Goal: Check status

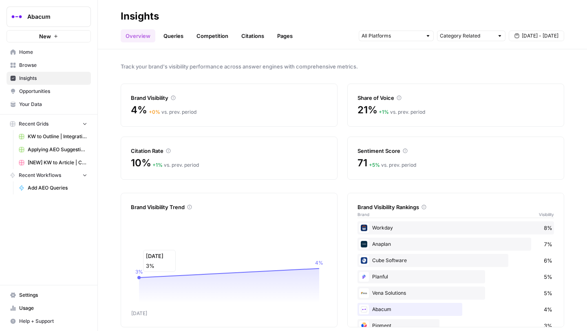
scroll to position [9, 0]
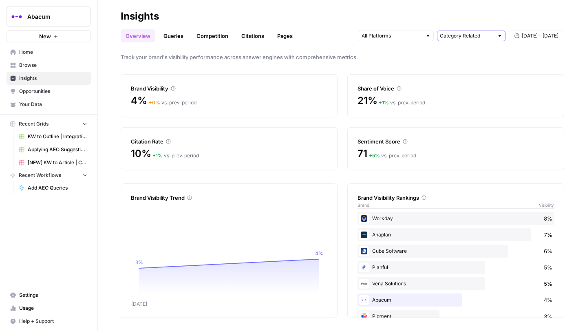
click at [464, 36] on input "text" at bounding box center [467, 36] width 54 height 8
click at [454, 55] on span "All Queries" at bounding box center [469, 54] width 51 height 8
type input "All Queries"
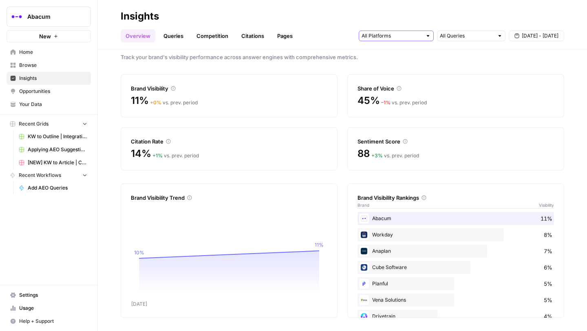
click at [411, 38] on input "text" at bounding box center [392, 36] width 60 height 8
click at [401, 55] on span "Gemini" at bounding box center [396, 54] width 42 height 8
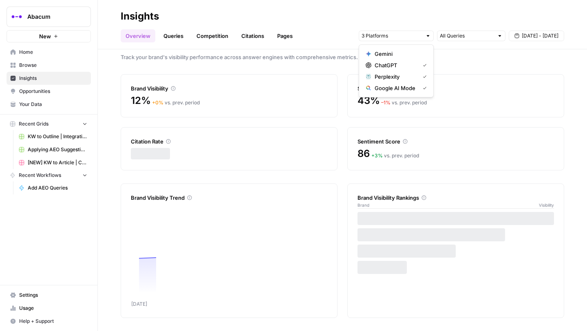
click at [401, 72] on button "Perplexity" at bounding box center [397, 76] width 68 height 11
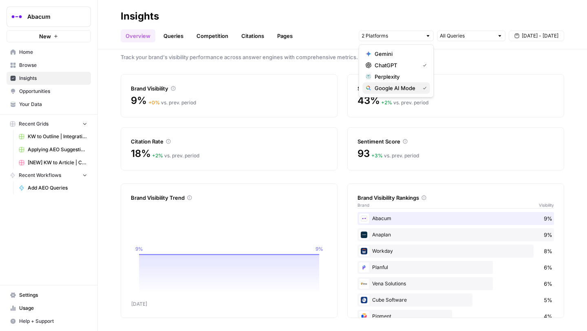
click at [425, 91] on div "Google AI Mode" at bounding box center [396, 88] width 61 height 8
click at [485, 100] on div "33% + 2 % vs. prev. period" at bounding box center [456, 100] width 197 height 13
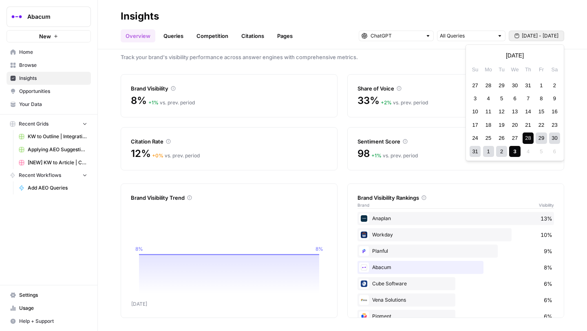
click at [529, 35] on span "[DATE] - [DATE]" at bounding box center [540, 35] width 37 height 7
click at [489, 150] on div "1" at bounding box center [488, 151] width 11 height 11
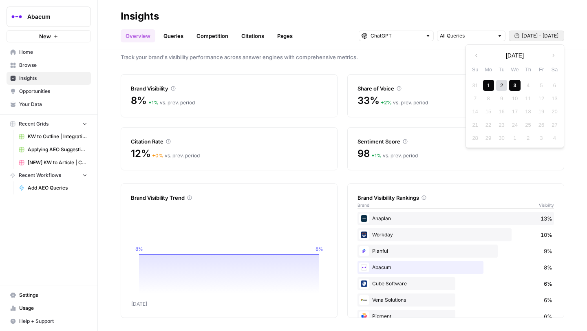
click at [514, 86] on div "3" at bounding box center [514, 85] width 11 height 11
